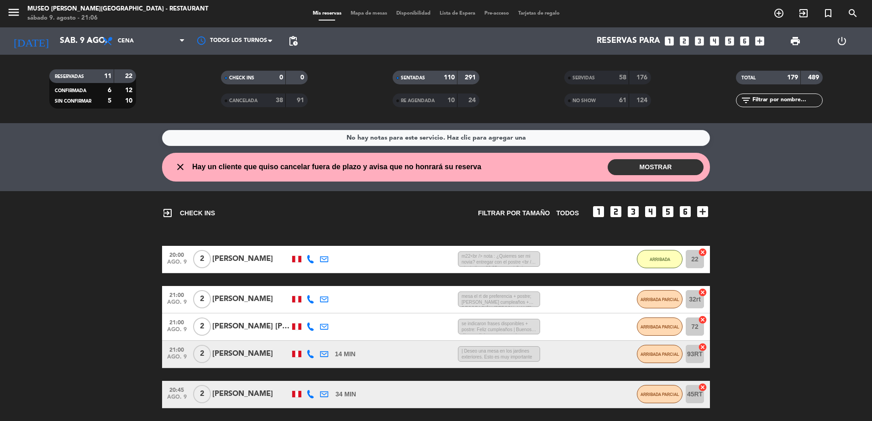
click at [630, 98] on div "NO SHOW 61 124" at bounding box center [607, 101] width 87 height 14
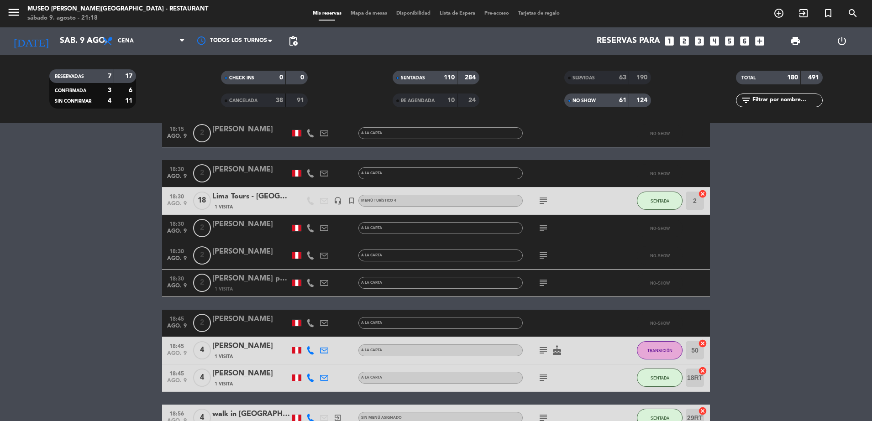
scroll to position [1008, 0]
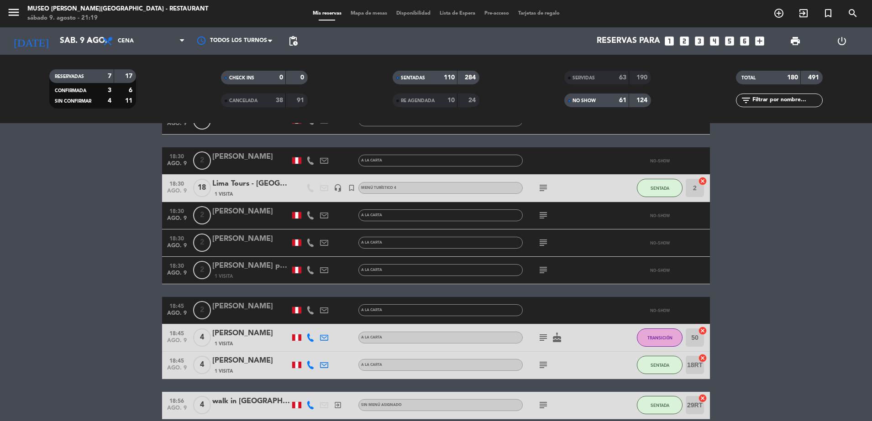
click at [578, 80] on span "SERVIDAS" at bounding box center [584, 78] width 22 height 5
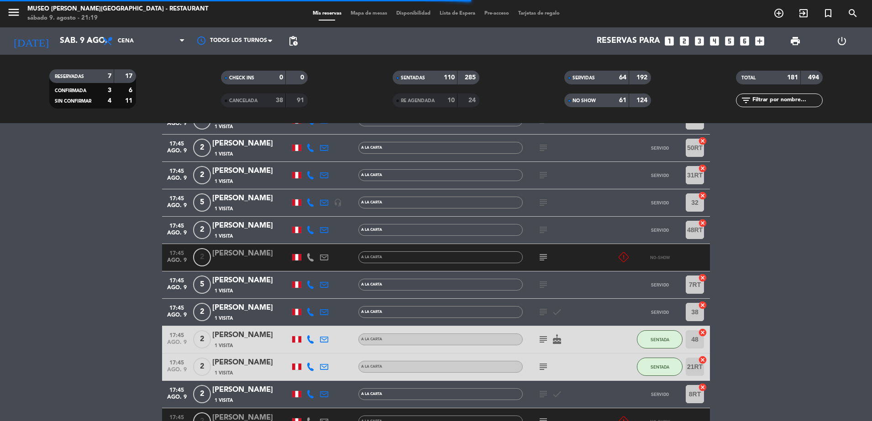
scroll to position [968, 0]
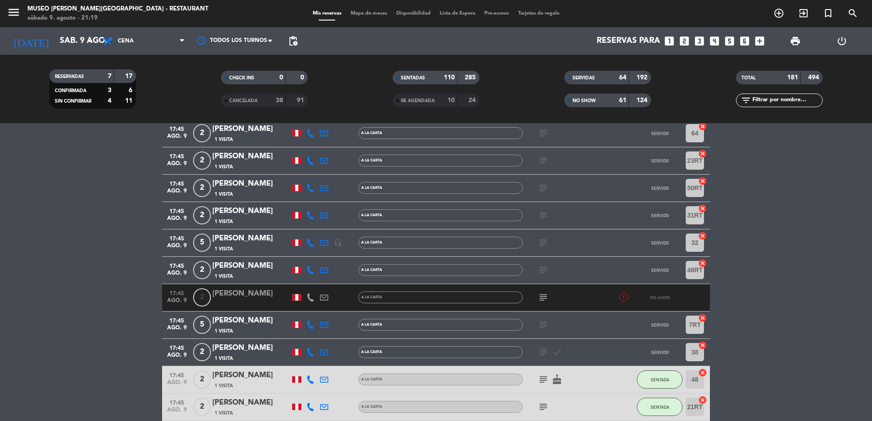
click at [781, 100] on input "text" at bounding box center [787, 100] width 71 height 10
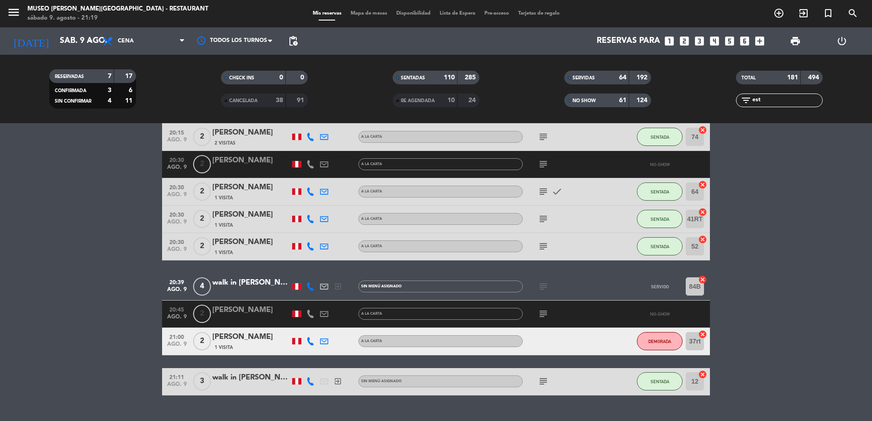
scroll to position [5, 0]
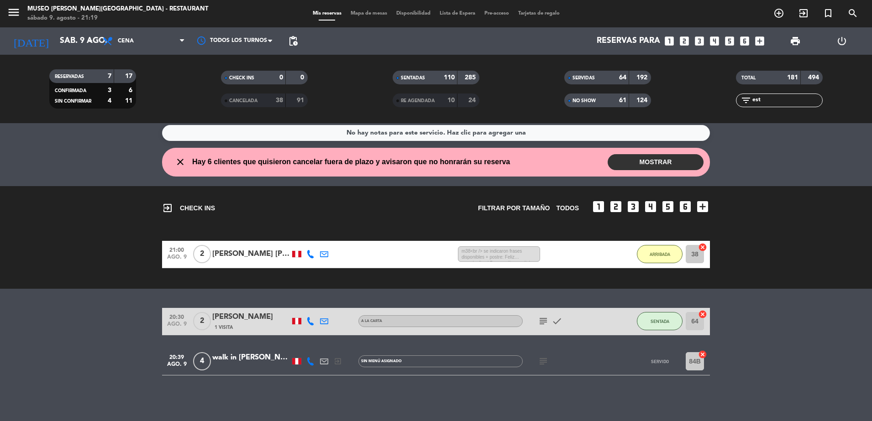
type input "est"
click at [547, 363] on icon "subject" at bounding box center [543, 361] width 11 height 11
click at [274, 357] on div "walk in [PERSON_NAME]" at bounding box center [251, 358] width 78 height 12
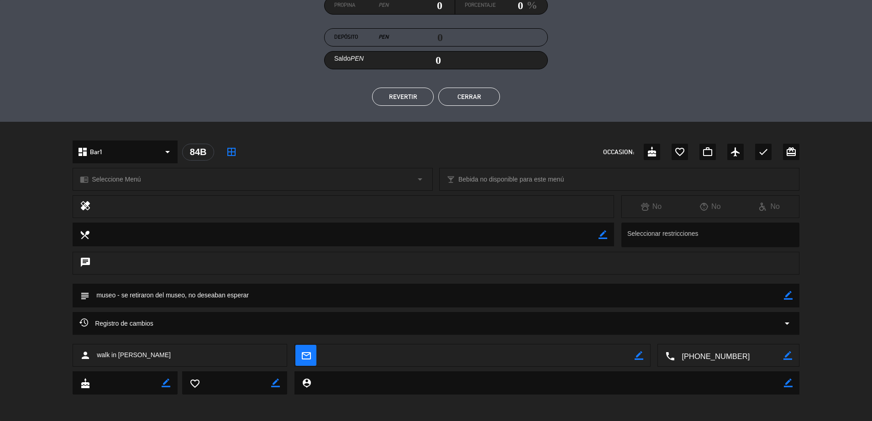
scroll to position [146, 0]
drag, startPoint x: 737, startPoint y: 358, endPoint x: 695, endPoint y: 355, distance: 41.2
click at [695, 355] on textarea at bounding box center [729, 357] width 108 height 23
click at [695, 360] on textarea at bounding box center [729, 357] width 108 height 23
click at [418, 95] on button "REVERTIR" at bounding box center [403, 98] width 62 height 18
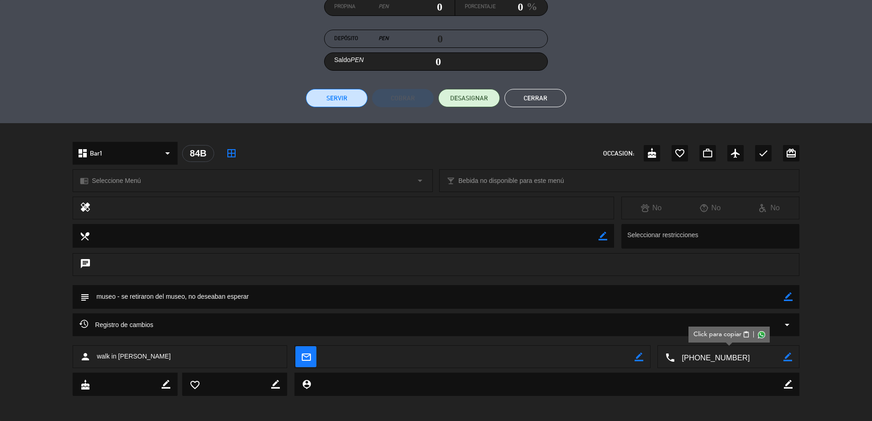
click at [542, 123] on div at bounding box center [436, 132] width 872 height 19
click at [531, 100] on button "Cerrar" at bounding box center [536, 98] width 62 height 18
